Goal: Task Accomplishment & Management: Use online tool/utility

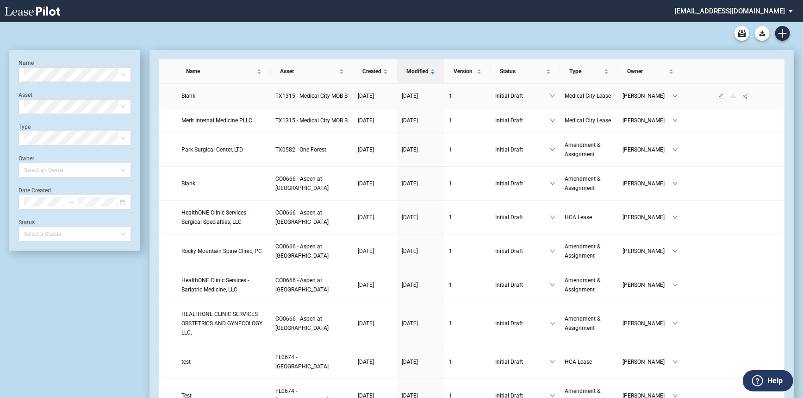
click at [198, 97] on link "Blank" at bounding box center [224, 95] width 85 height 9
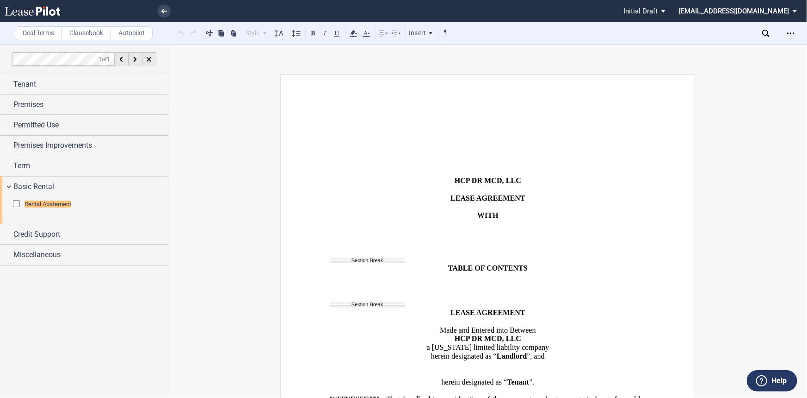
click at [78, 41] on div "Deal Terms Clausebook Autopilot" at bounding box center [84, 33] width 168 height 22
click at [82, 33] on label "Clausebook" at bounding box center [87, 33] width 50 height 14
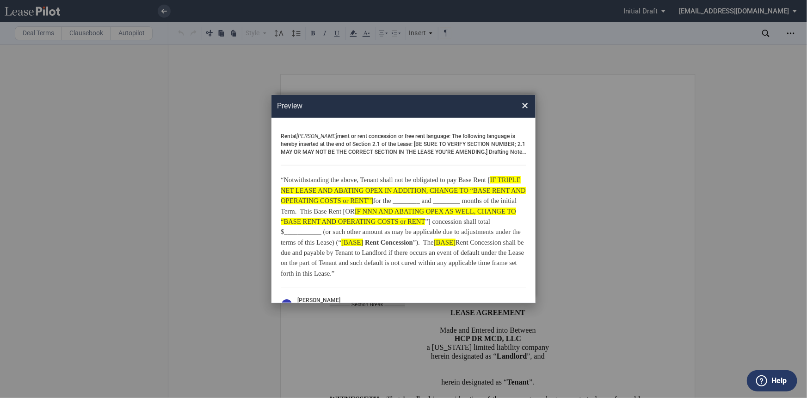
click at [524, 106] on span "×" at bounding box center [525, 106] width 6 height 15
